Goal: Task Accomplishment & Management: Use online tool/utility

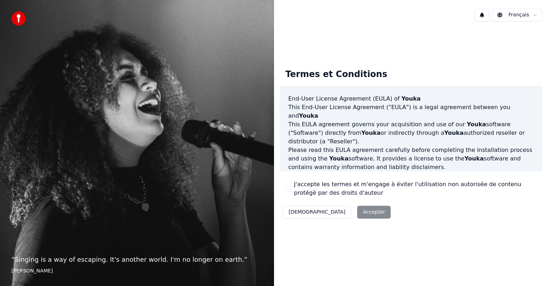
click at [287, 188] on button "J'accepte les termes et m'engage à éviter l'utilisation non autorisée de conten…" at bounding box center [288, 189] width 6 height 6
click at [357, 210] on button "Accepter" at bounding box center [374, 212] width 34 height 13
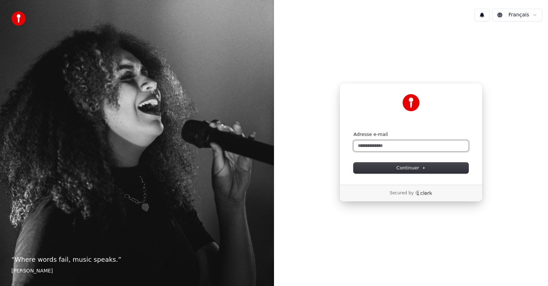
click at [366, 148] on input "Adresse e-mail" at bounding box center [410, 145] width 115 height 11
click at [402, 167] on span "Continuer" at bounding box center [410, 168] width 29 height 6
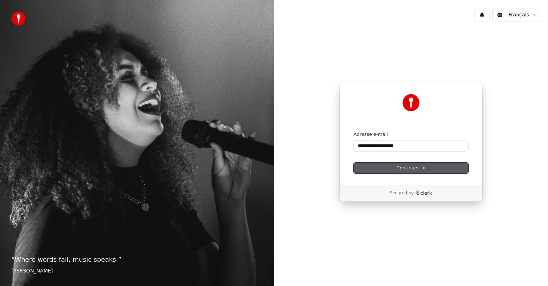
type input "**********"
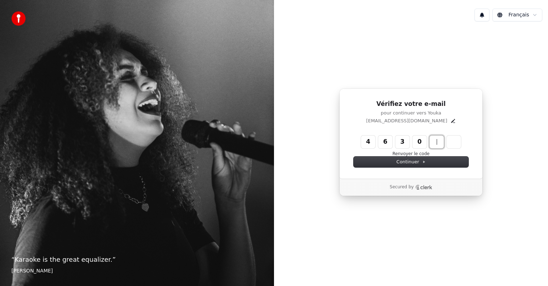
type input "******"
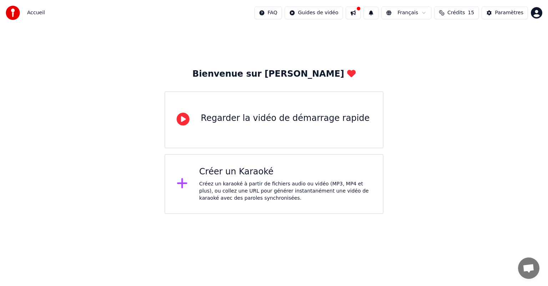
click at [238, 189] on div "Créez un karaoké à partir de fichiers audio ou vidéo (MP3, MP4 et plus), ou col…" at bounding box center [285, 190] width 172 height 21
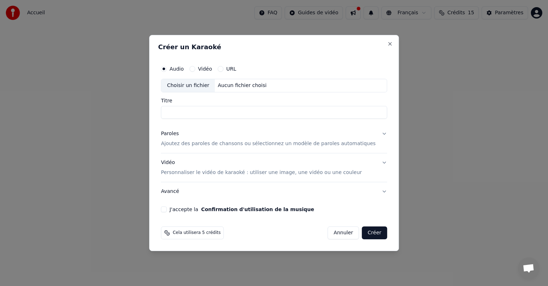
click at [223, 70] on button "URL" at bounding box center [220, 69] width 6 height 6
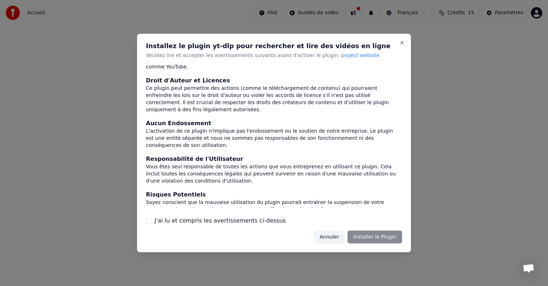
scroll to position [37, 0]
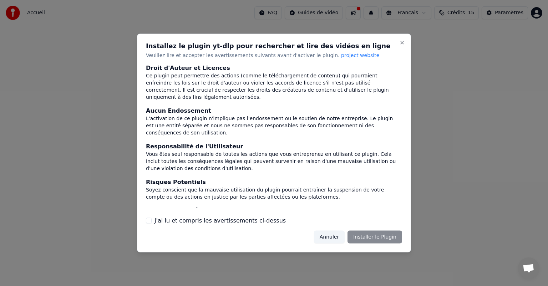
click at [151, 219] on div "J'ai lu et compris les avertissements ci-dessus" at bounding box center [274, 220] width 256 height 9
click at [151, 220] on div "J'ai lu et compris les avertissements ci-dessus" at bounding box center [274, 220] width 256 height 9
click at [148, 221] on button "J'ai lu et compris les avertissements ci-dessus" at bounding box center [149, 220] width 6 height 6
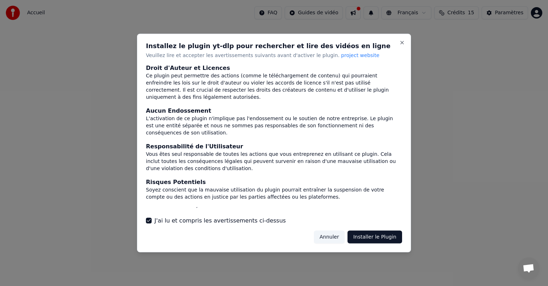
click at [377, 241] on button "Installer le Plugin" at bounding box center [374, 236] width 55 height 13
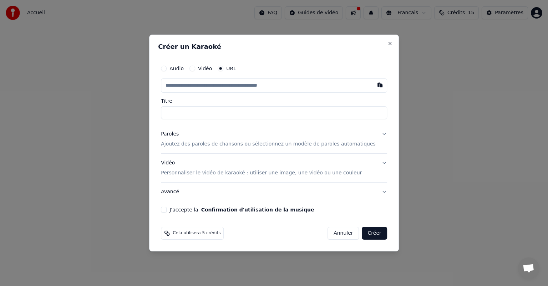
paste input "**********"
type input "**********"
click at [214, 113] on input "**********" at bounding box center [274, 112] width 226 height 13
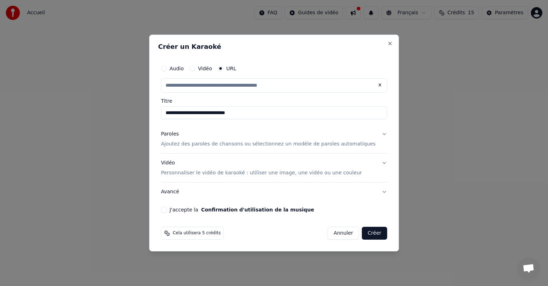
type input "**********"
click at [236, 113] on input "**********" at bounding box center [274, 112] width 226 height 13
click at [244, 112] on input "**********" at bounding box center [274, 112] width 226 height 13
type input "**********"
click at [289, 144] on p "Ajoutez des paroles de chansons ou sélectionnez un modèle de paroles automatiqu…" at bounding box center [268, 143] width 215 height 7
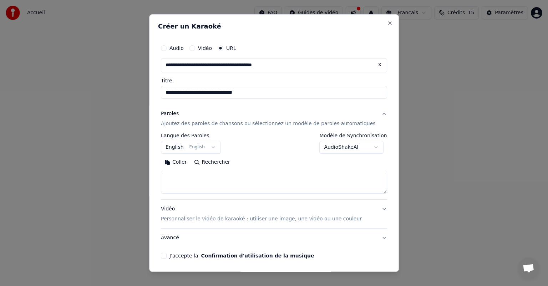
click at [218, 148] on button "English English" at bounding box center [191, 147] width 60 height 13
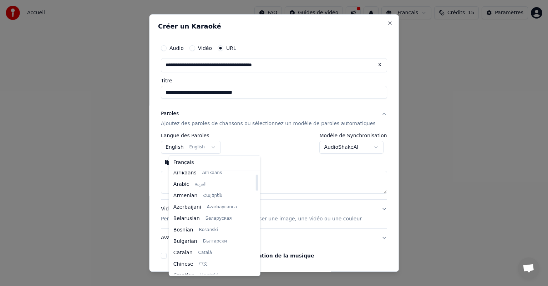
scroll to position [0, 0]
drag, startPoint x: 247, startPoint y: 188, endPoint x: 250, endPoint y: 173, distance: 15.6
click at [255, 173] on div at bounding box center [256, 180] width 2 height 16
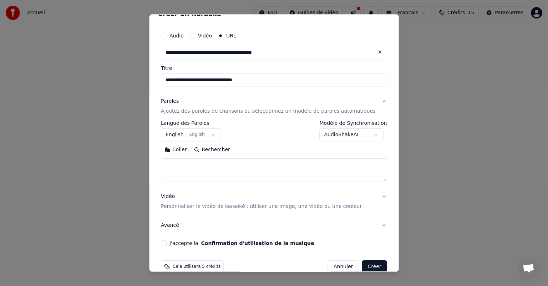
scroll to position [25, 0]
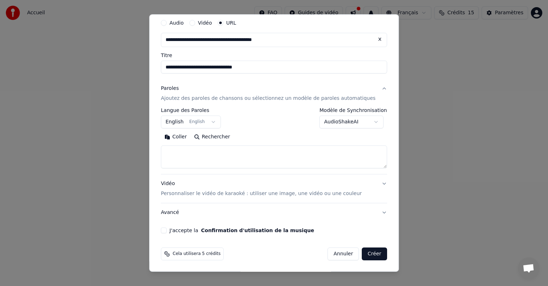
click at [166, 231] on button "J'accepte la Confirmation d'utilisation de la musique" at bounding box center [164, 230] width 6 height 6
click at [213, 150] on textarea at bounding box center [274, 156] width 226 height 23
paste textarea "**********"
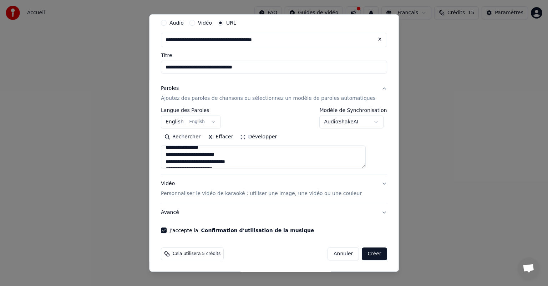
scroll to position [0, 0]
click at [175, 150] on textarea at bounding box center [263, 156] width 205 height 23
type textarea "**********"
click at [336, 193] on p "Personnaliser le vidéo de karaoké : utiliser une image, une vidéo ou une couleur" at bounding box center [261, 193] width 201 height 7
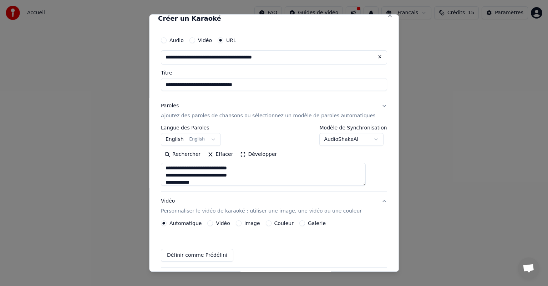
scroll to position [6, 0]
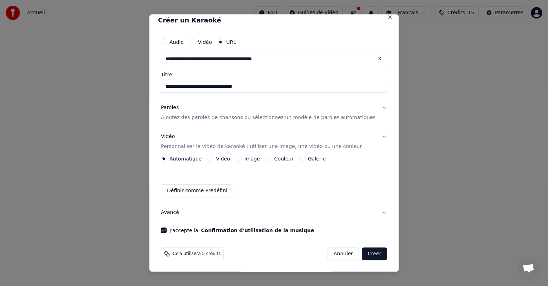
click at [241, 157] on button "Image" at bounding box center [239, 159] width 6 height 6
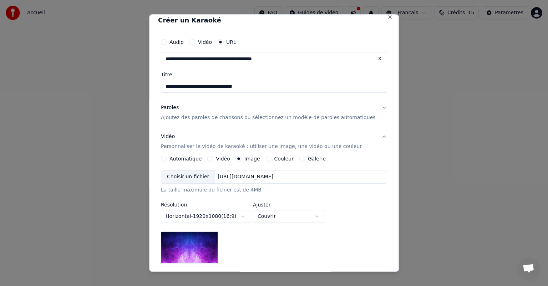
click at [191, 175] on div "Choisir un fichier" at bounding box center [187, 176] width 53 height 13
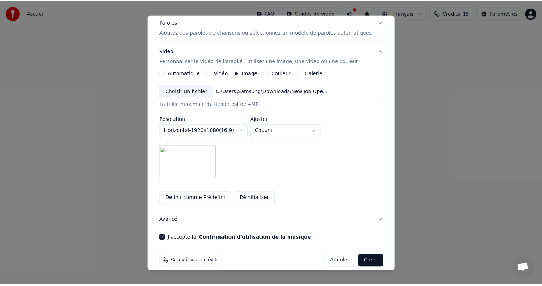
scroll to position [99, 0]
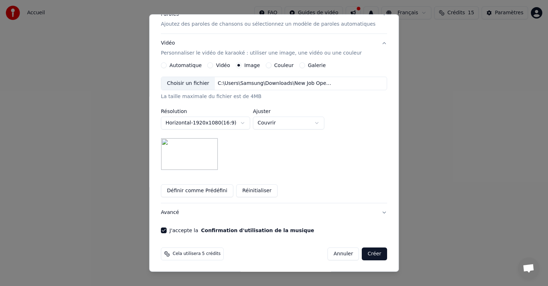
click at [362, 252] on button "Créer" at bounding box center [374, 253] width 25 height 13
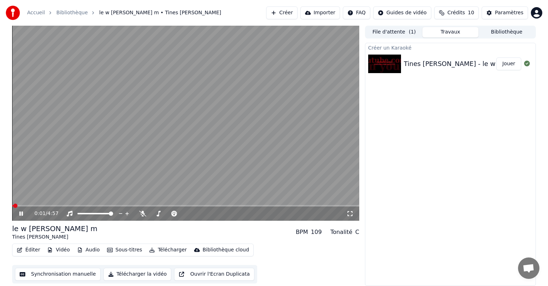
click at [13, 205] on span at bounding box center [12, 205] width 1 height 1
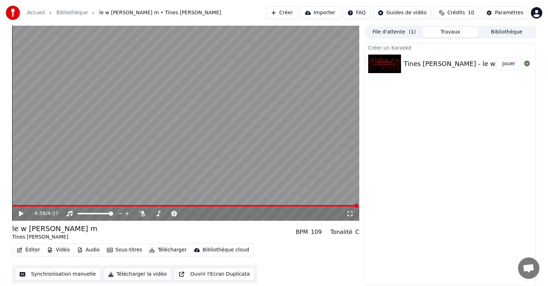
click at [52, 272] on button "Synchronisation manuelle" at bounding box center [58, 274] width 86 height 13
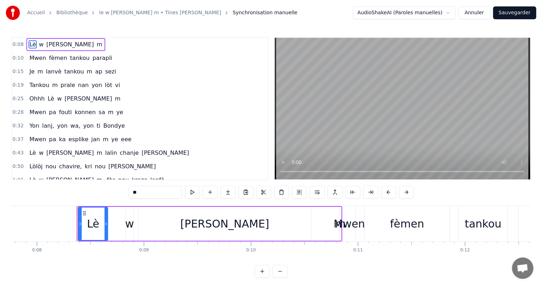
scroll to position [0, 831]
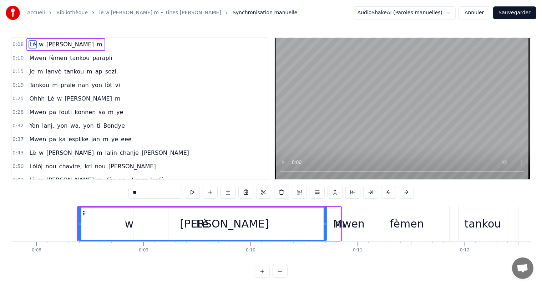
drag, startPoint x: 108, startPoint y: 224, endPoint x: 325, endPoint y: 228, distance: 216.4
click at [325, 228] on div at bounding box center [324, 223] width 3 height 32
click at [360, 227] on div "Mwen" at bounding box center [348, 224] width 31 height 16
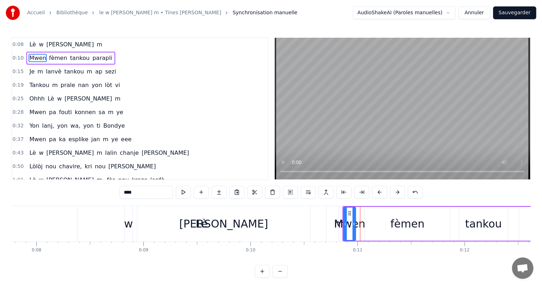
drag, startPoint x: 375, startPoint y: 224, endPoint x: 392, endPoint y: 227, distance: 17.3
click at [392, 227] on div "fèmen" at bounding box center [407, 224] width 85 height 34
type input "*****"
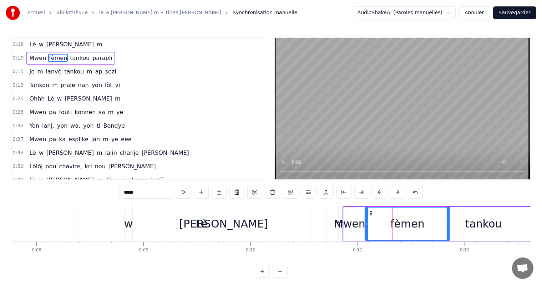
drag, startPoint x: 340, startPoint y: 226, endPoint x: 284, endPoint y: 234, distance: 56.5
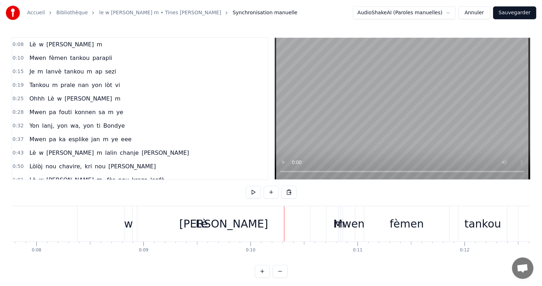
drag, startPoint x: 352, startPoint y: 225, endPoint x: 400, endPoint y: 224, distance: 47.8
click at [400, 224] on div "Mwen fèmen tankou parapli" at bounding box center [547, 223] width 410 height 35
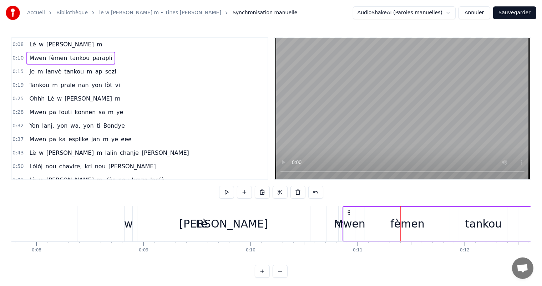
click at [340, 225] on div "Mwen" at bounding box center [349, 224] width 31 height 16
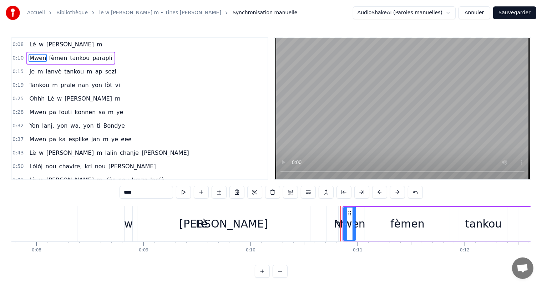
click at [340, 225] on div "Mwen" at bounding box center [349, 224] width 31 height 16
drag, startPoint x: 340, startPoint y: 225, endPoint x: 324, endPoint y: 227, distance: 16.9
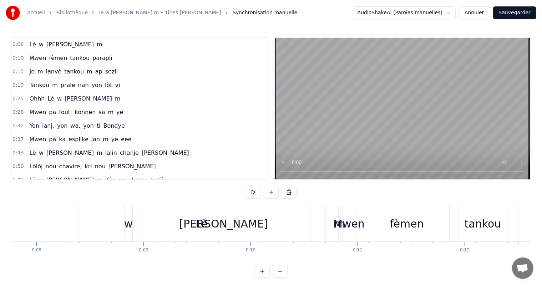
drag, startPoint x: 354, startPoint y: 224, endPoint x: 383, endPoint y: 222, distance: 28.2
click at [383, 222] on div "Mwen fèmen tankou parapli" at bounding box center [547, 223] width 410 height 35
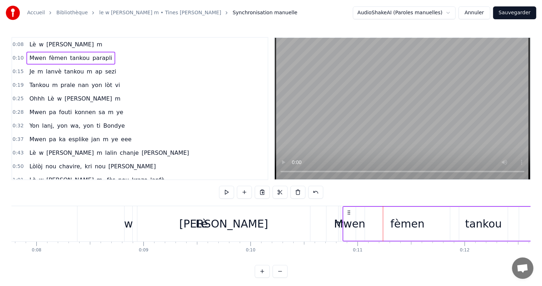
click at [252, 226] on div "manyen" at bounding box center [223, 223] width 173 height 35
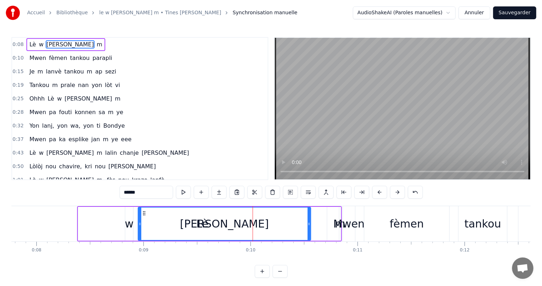
click at [252, 226] on div at bounding box center [252, 223] width 0 height 35
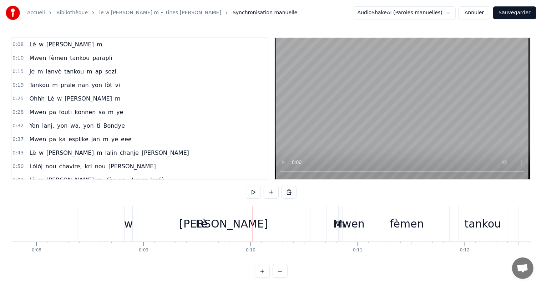
click at [39, 41] on span "w" at bounding box center [41, 44] width 6 height 8
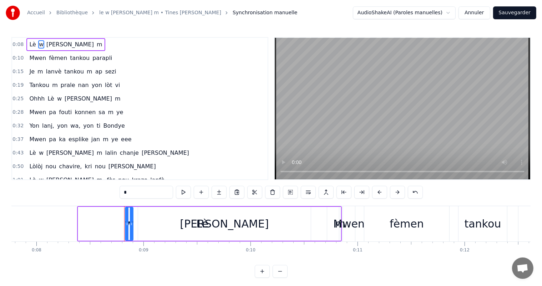
click at [29, 43] on span "Lè" at bounding box center [33, 44] width 8 height 8
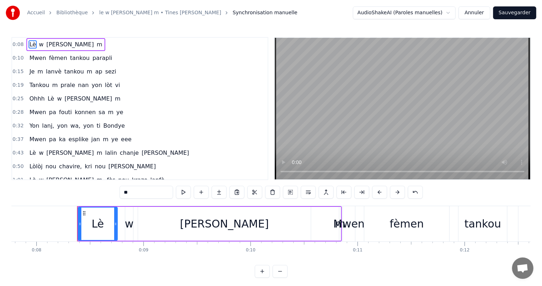
drag, startPoint x: 325, startPoint y: 224, endPoint x: 116, endPoint y: 225, distance: 209.3
click at [116, 225] on icon at bounding box center [115, 224] width 3 height 6
click at [130, 226] on div "w" at bounding box center [129, 224] width 9 height 16
click at [214, 227] on div "manyen" at bounding box center [224, 224] width 89 height 16
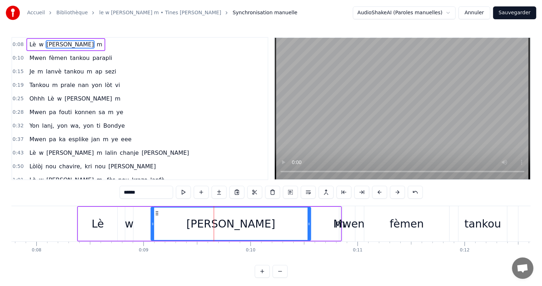
drag, startPoint x: 138, startPoint y: 223, endPoint x: 151, endPoint y: 221, distance: 13.0
click at [151, 221] on icon at bounding box center [152, 224] width 3 height 6
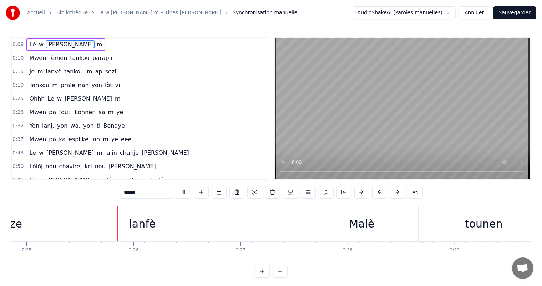
scroll to position [0, 15502]
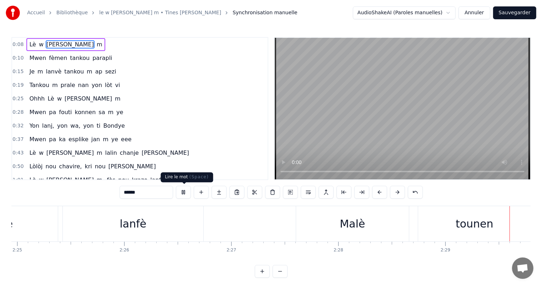
click at [180, 191] on button at bounding box center [183, 192] width 15 height 13
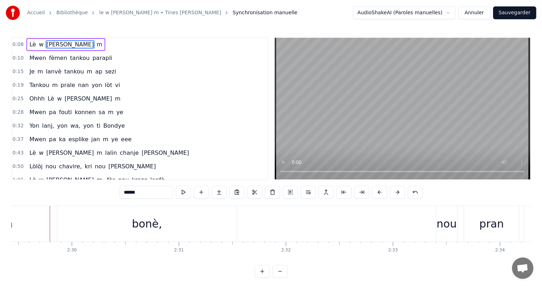
scroll to position [0, 15984]
click at [120, 136] on span "eee" at bounding box center [126, 139] width 12 height 8
type input "***"
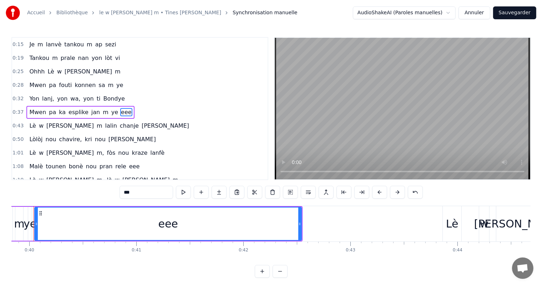
scroll to position [0, 4247]
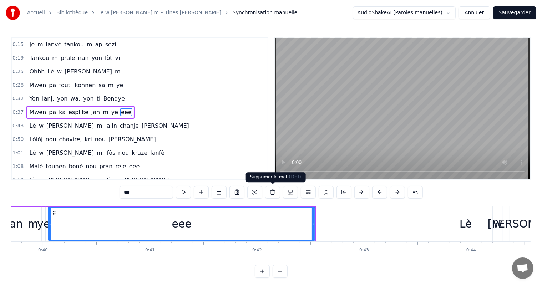
click at [271, 192] on button at bounding box center [272, 192] width 15 height 13
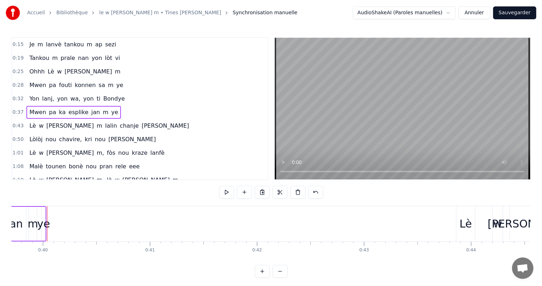
click at [70, 98] on span "wa," at bounding box center [75, 98] width 11 height 8
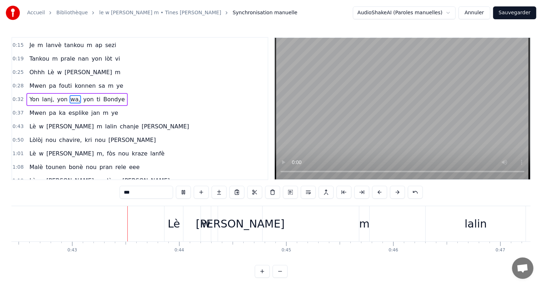
scroll to position [0, 4539]
click at [91, 109] on span "jan" at bounding box center [96, 113] width 10 height 8
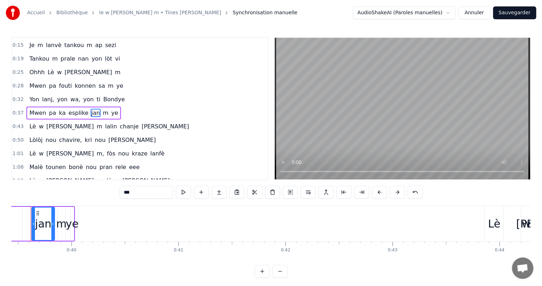
scroll to position [0, 4201]
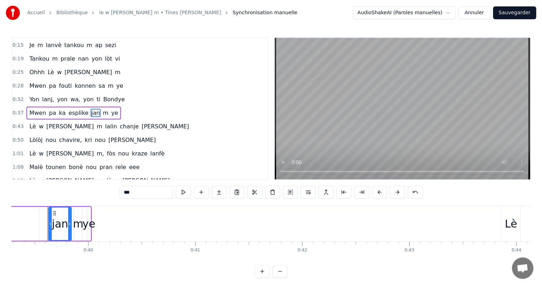
click at [111, 109] on span "ye" at bounding box center [115, 113] width 8 height 8
type input "**"
click at [111, 109] on span "ye" at bounding box center [115, 112] width 8 height 9
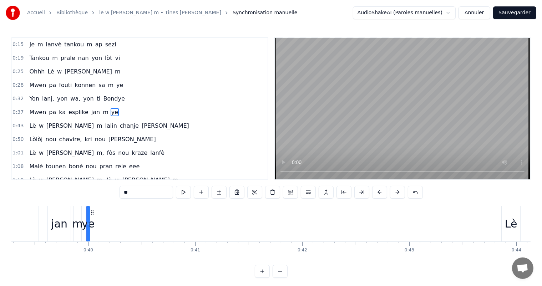
click at [97, 111] on div "Mwen pa ka esplike jan m ye" at bounding box center [73, 112] width 94 height 13
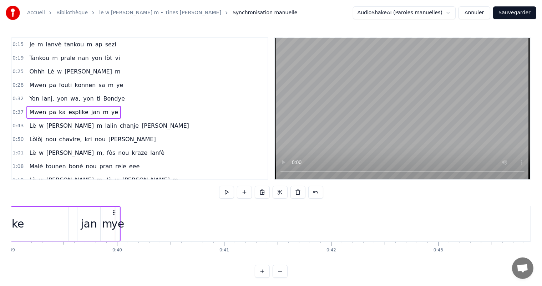
click at [97, 111] on div "Mwen pa ka esplike jan m ye" at bounding box center [73, 112] width 94 height 13
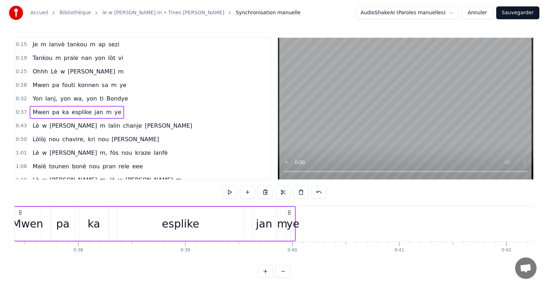
scroll to position [0, 3964]
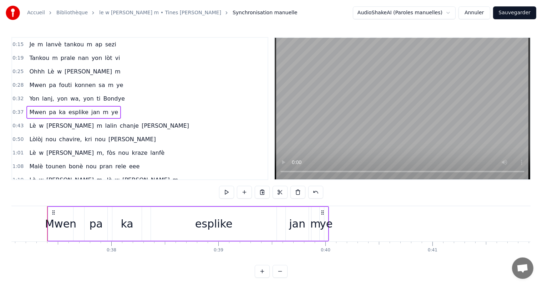
click at [111, 109] on span "ye" at bounding box center [115, 112] width 8 height 9
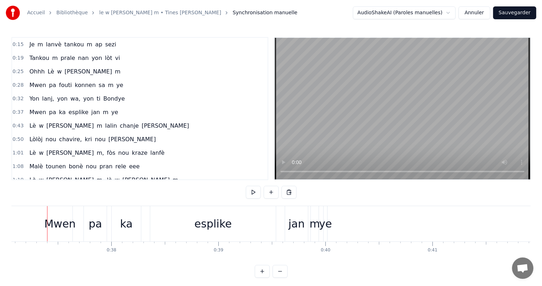
click at [111, 109] on span "ye" at bounding box center [115, 112] width 8 height 9
click at [507, 14] on button "Sauvegarder" at bounding box center [514, 12] width 43 height 13
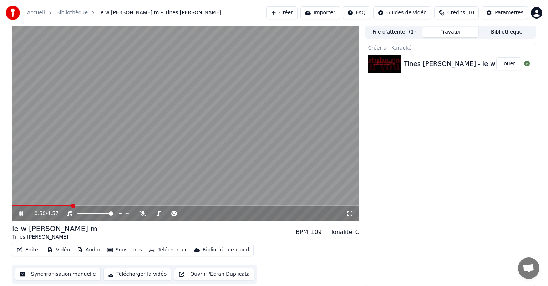
click at [271, 111] on video at bounding box center [185, 123] width 347 height 195
click at [114, 275] on button "Télécharger la vidéo" at bounding box center [137, 274] width 68 height 13
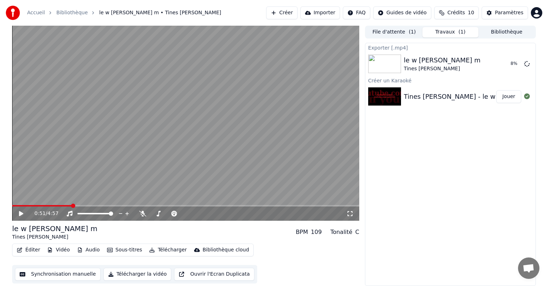
click at [21, 212] on icon at bounding box center [21, 213] width 4 height 5
click at [21, 214] on icon at bounding box center [26, 214] width 17 height 6
click at [510, 64] on button "Afficher" at bounding box center [504, 63] width 31 height 13
